Goal: Information Seeking & Learning: Learn about a topic

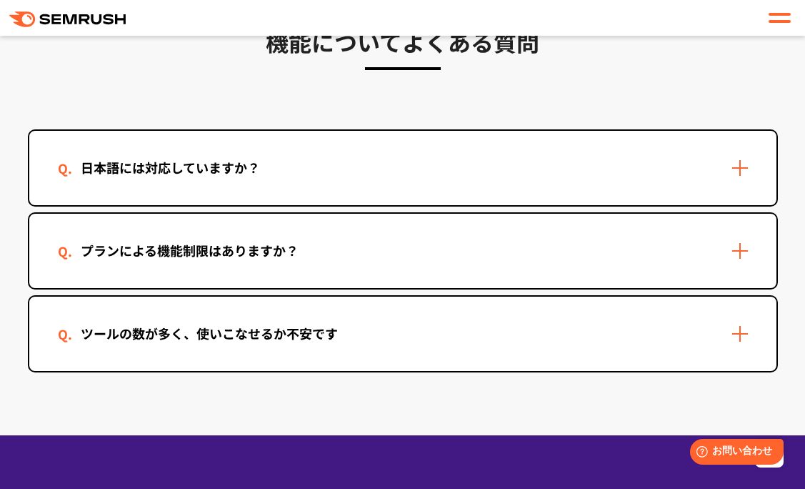
scroll to position [4273, 0]
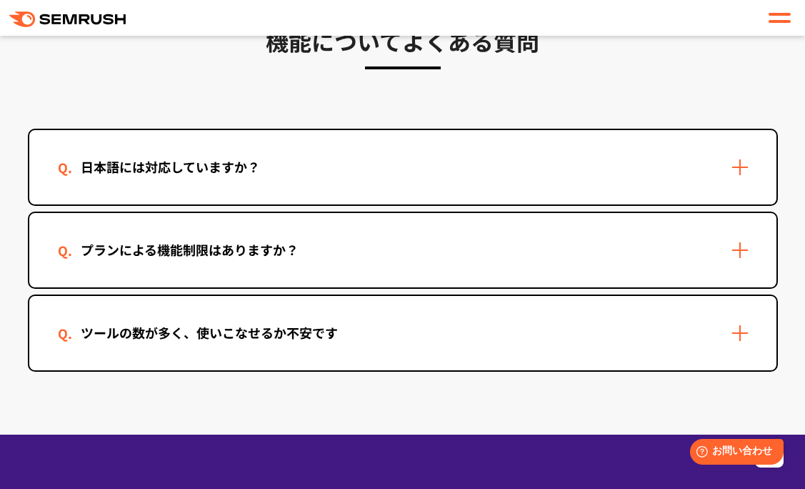
click at [657, 156] on div "日本語には対応していますか？" at bounding box center [402, 167] width 747 height 74
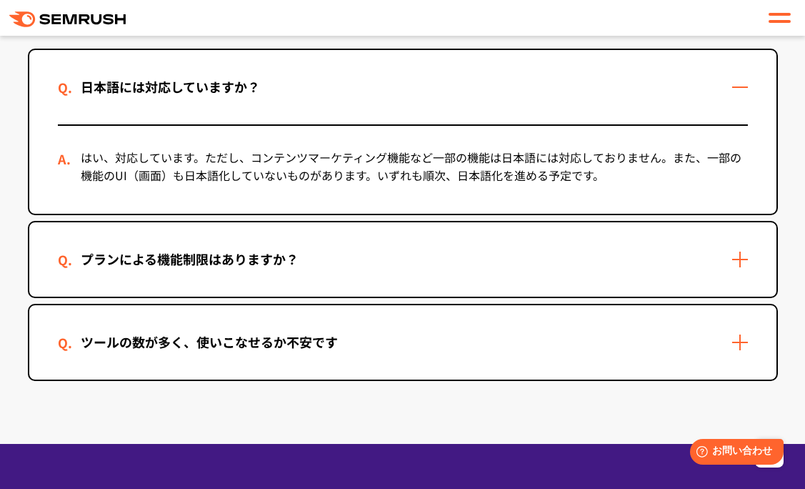
scroll to position [4361, 0]
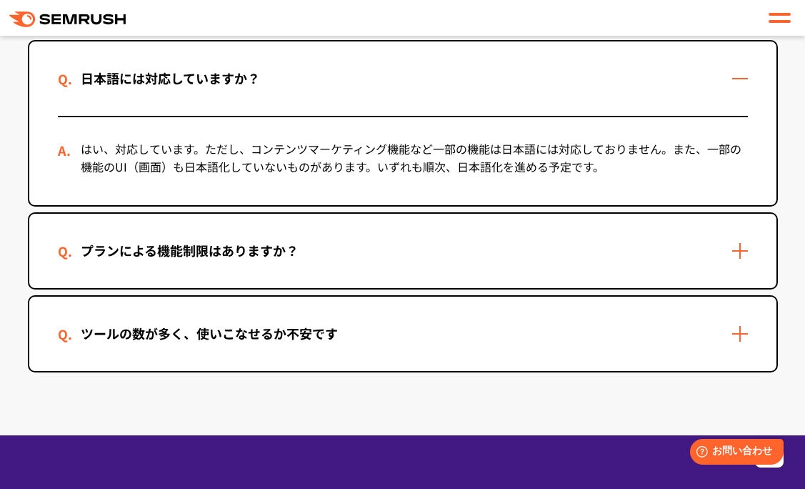
click at [742, 261] on div "プランによる機能制限はありますか？" at bounding box center [402, 251] width 747 height 74
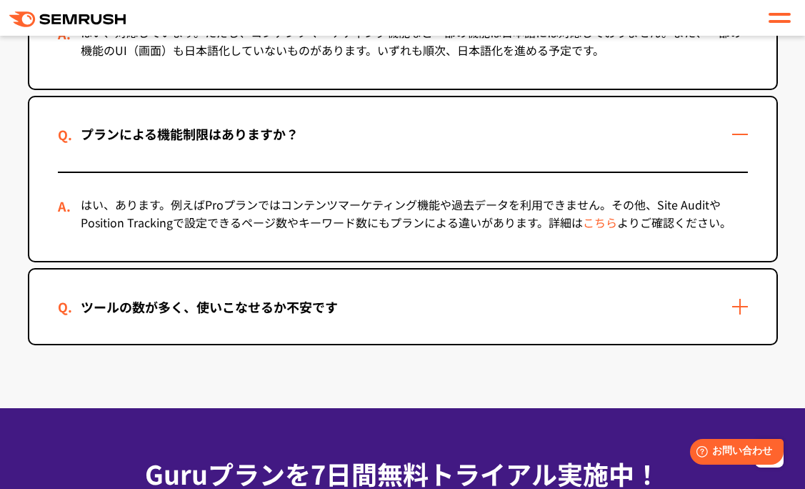
scroll to position [4476, 0]
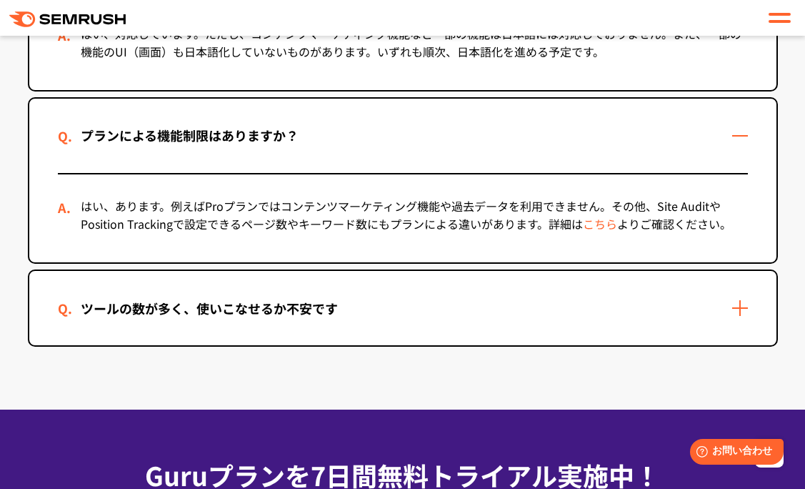
click at [590, 226] on link "こちら" at bounding box center [600, 223] width 34 height 17
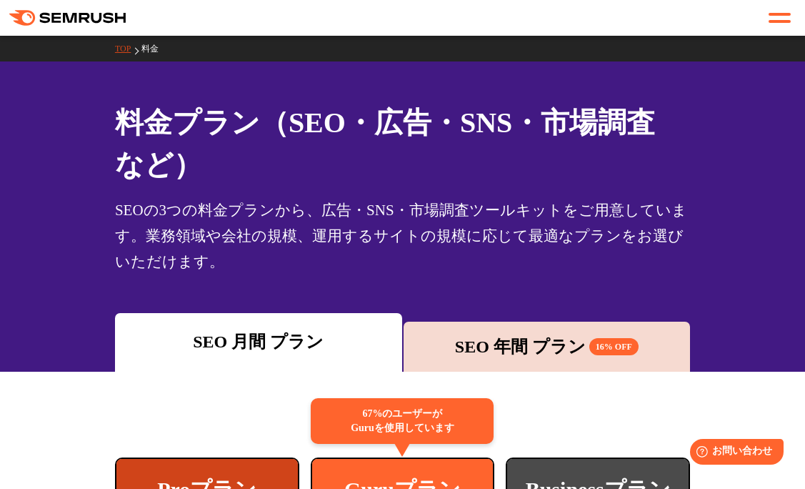
click at [90, 7] on div ".cls-1 {fill: #fff;} .cls {fill: #FF642D;}" at bounding box center [402, 18] width 805 height 24
click at [91, 13] on icon ".cls {fill: #FF642D;}" at bounding box center [68, 18] width 119 height 16
